Goal: Task Accomplishment & Management: Use online tool/utility

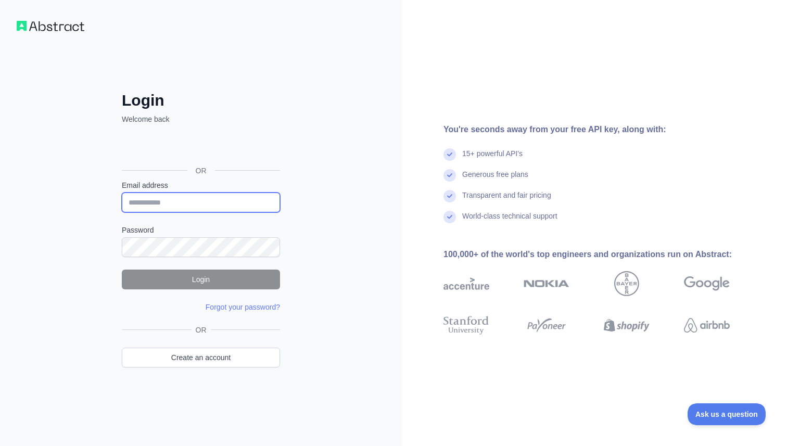
click at [176, 205] on input "Email address" at bounding box center [201, 203] width 158 height 20
type input "**********"
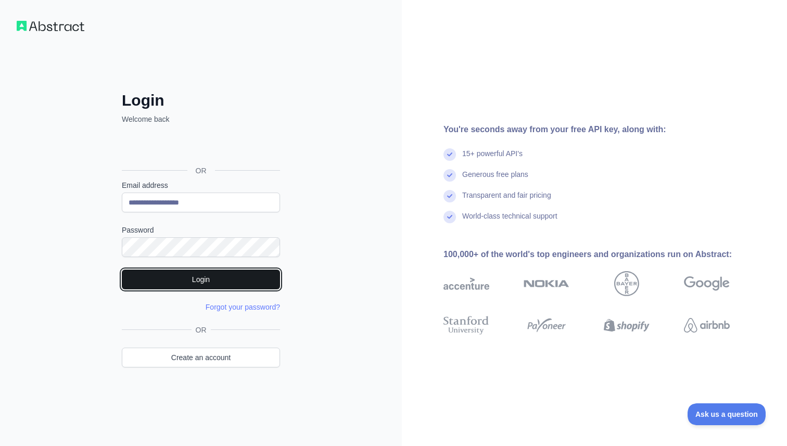
click at [224, 285] on button "Login" at bounding box center [201, 280] width 158 height 20
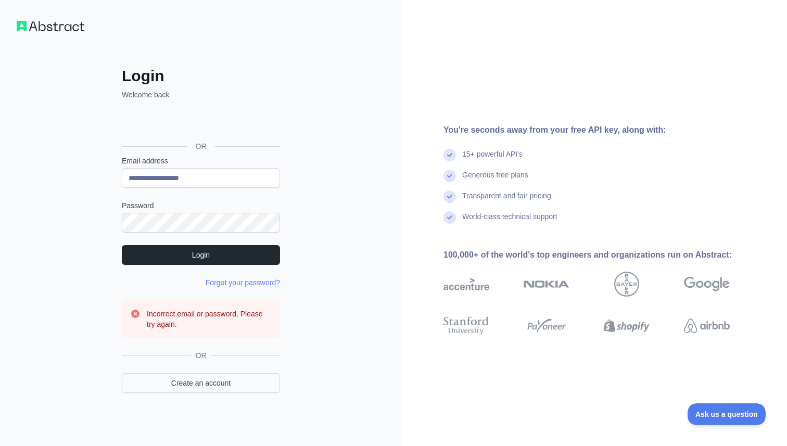
click at [212, 384] on link "Create an account" at bounding box center [201, 383] width 158 height 20
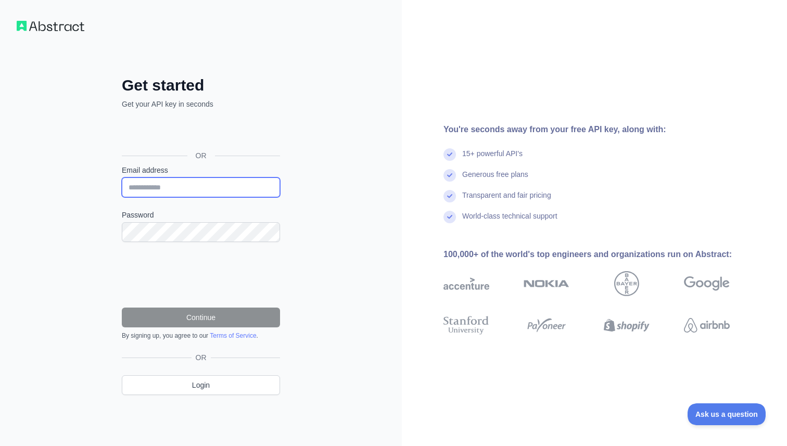
click at [172, 192] on input "Email address" at bounding box center [201, 188] width 158 height 20
type input "**********"
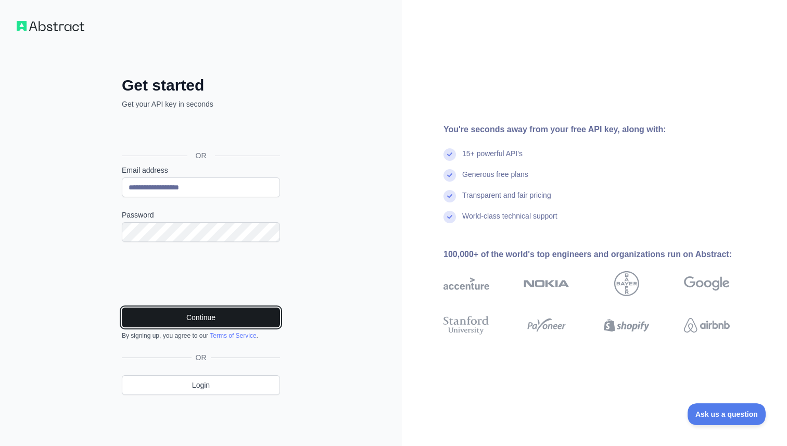
click at [215, 322] on button "Continue" at bounding box center [201, 318] width 158 height 20
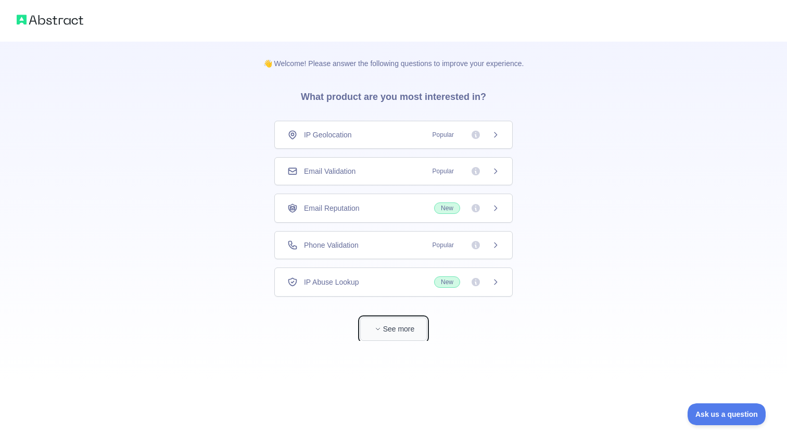
click at [388, 333] on button "See more" at bounding box center [393, 329] width 67 height 23
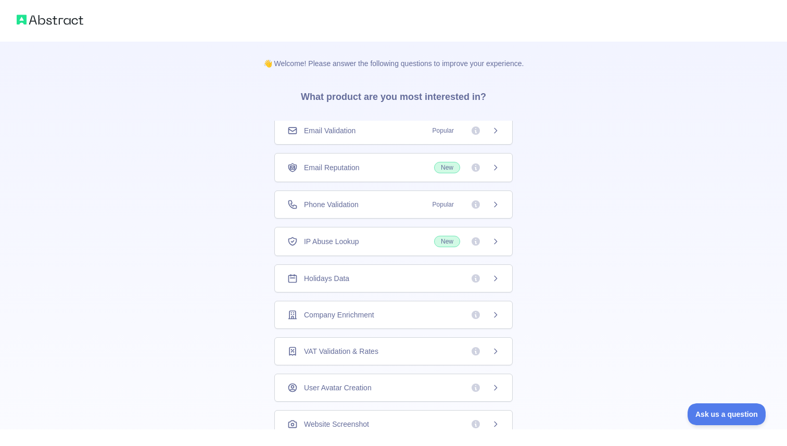
scroll to position [39, 0]
click at [371, 285] on div "Holidays Data" at bounding box center [393, 280] width 212 height 10
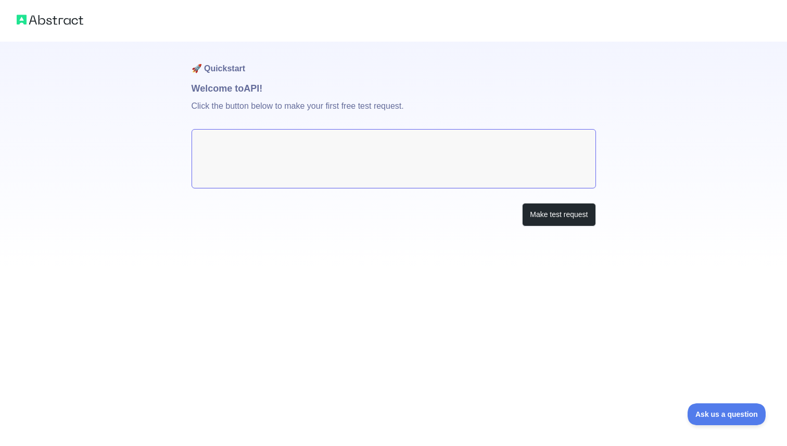
click at [267, 144] on textarea at bounding box center [394, 158] width 405 height 59
click at [565, 219] on button "Make test request" at bounding box center [558, 214] width 73 height 23
